Goal: Information Seeking & Learning: Learn about a topic

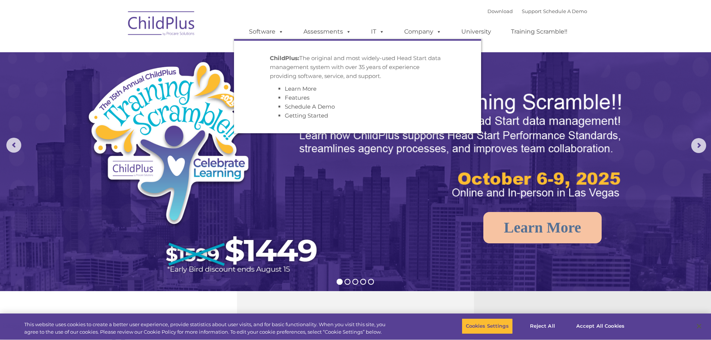
select select "MEDIUM"
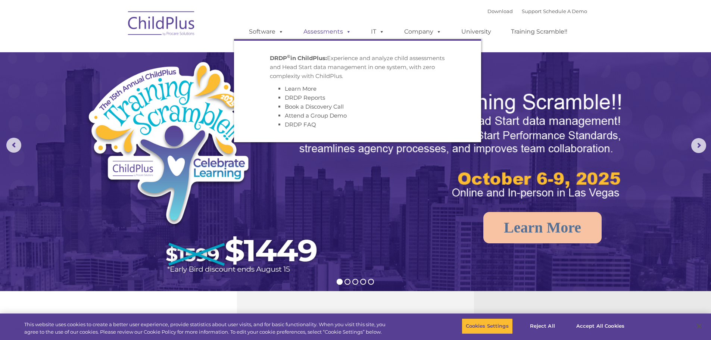
click at [313, 31] on link "Assessments" at bounding box center [327, 31] width 63 height 15
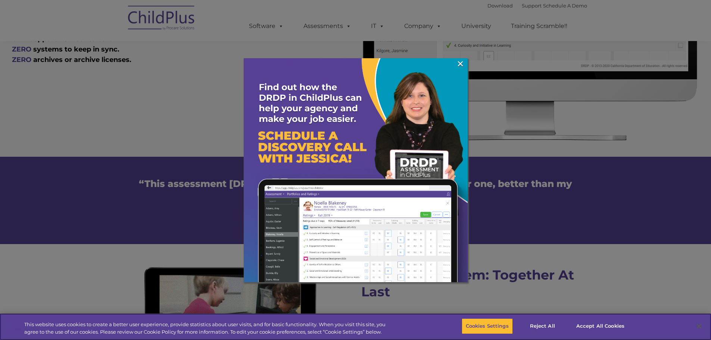
scroll to position [478, 0]
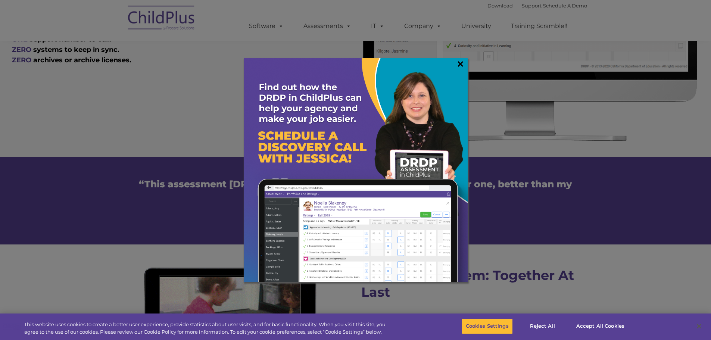
click at [458, 63] on link "×" at bounding box center [460, 63] width 9 height 7
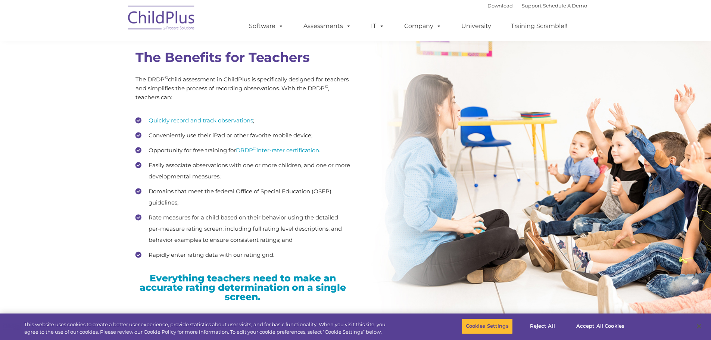
scroll to position [802, 0]
